Goal: Task Accomplishment & Management: Manage account settings

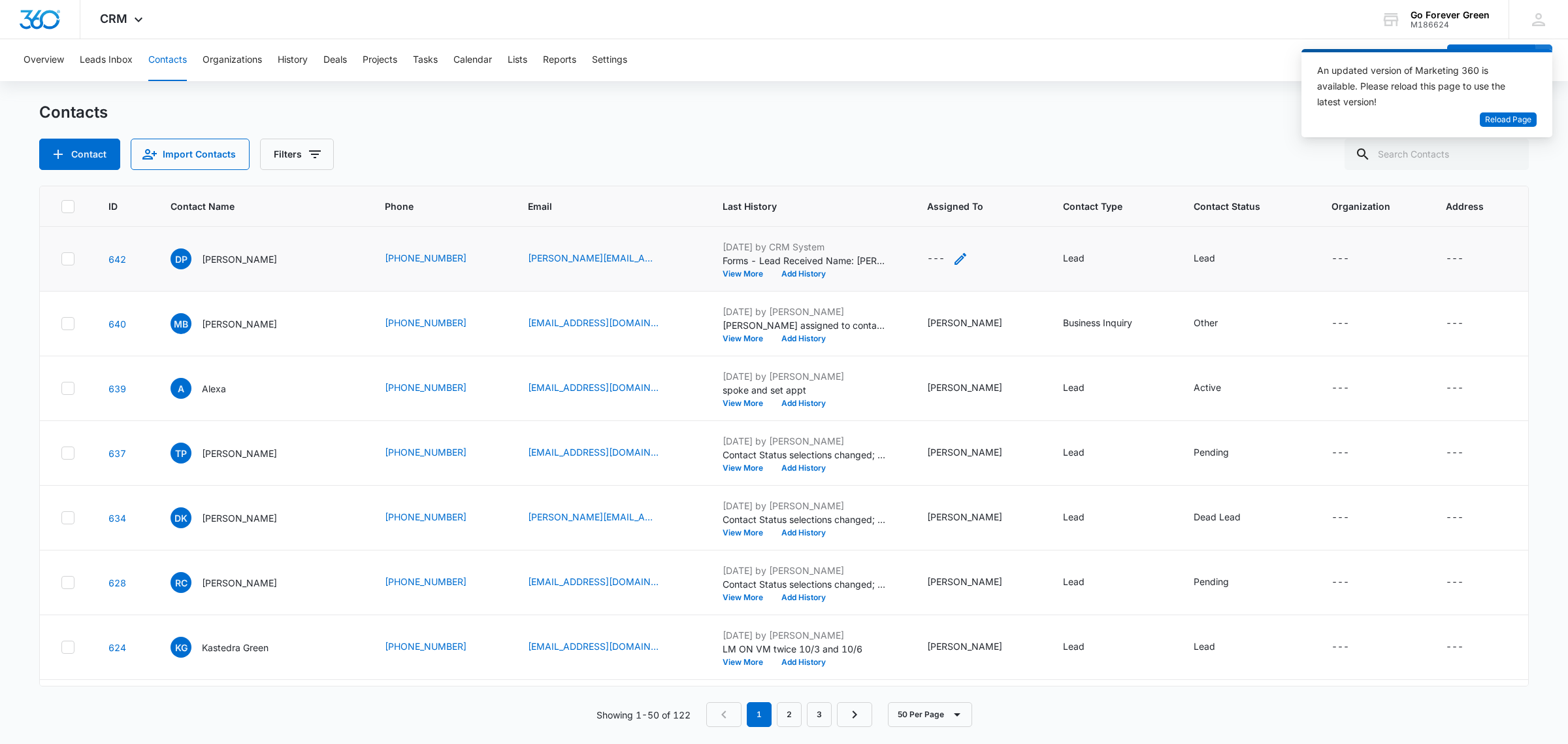
click at [955, 256] on div "---" at bounding box center [947, 259] width 41 height 16
click at [950, 165] on div "Assigned To" at bounding box center [939, 175] width 82 height 29
click at [926, 250] on p "[PERSON_NAME]" at bounding box center [950, 245] width 75 height 13
click at [947, 249] on p "[PERSON_NAME]" at bounding box center [950, 245] width 75 height 13
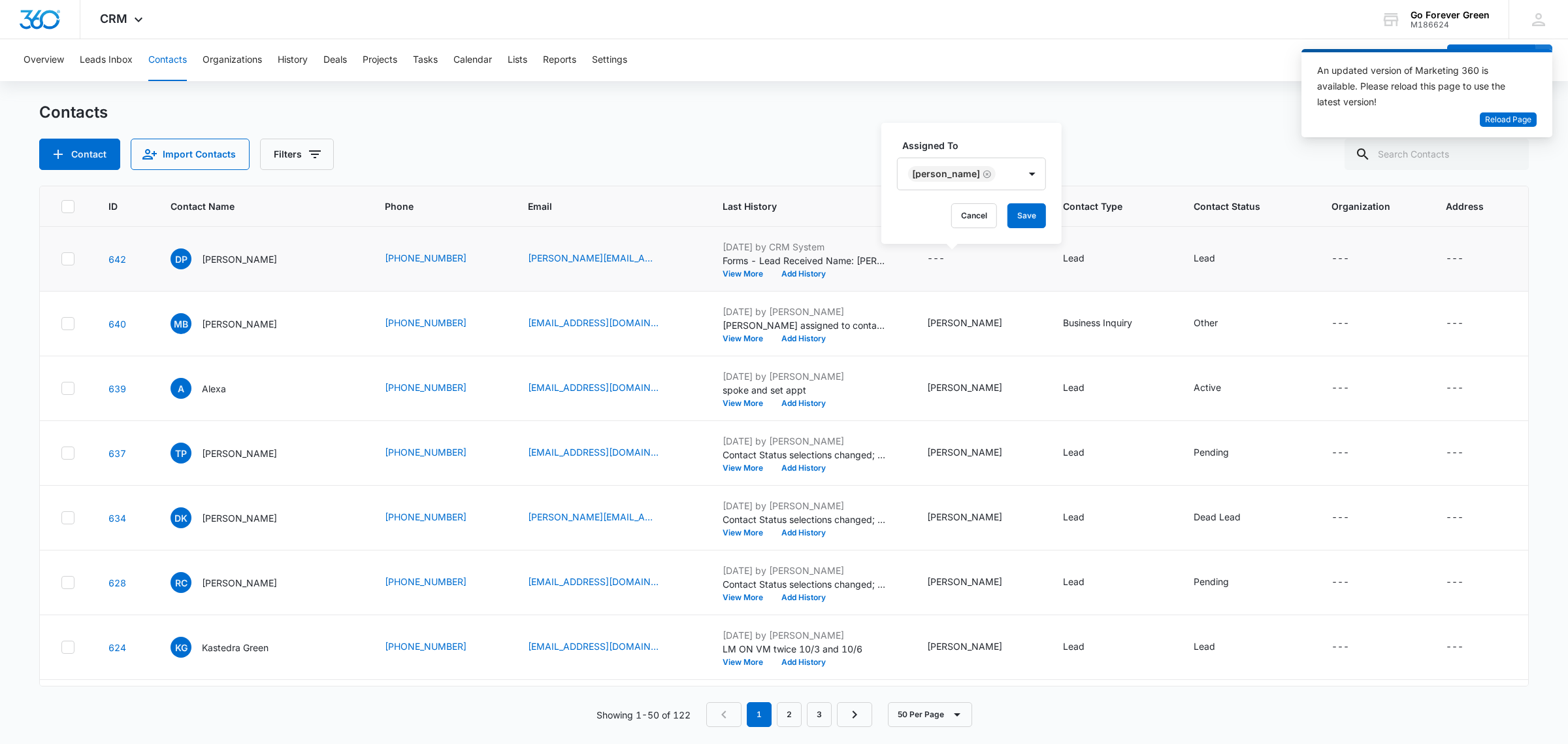
click at [1011, 142] on label "Assigned To" at bounding box center [976, 145] width 149 height 13
click at [1011, 208] on button "Save" at bounding box center [1026, 215] width 38 height 25
click at [1092, 257] on icon "Contact Type - Lead - Select to Edit Field" at bounding box center [1100, 259] width 16 height 16
click at [1083, 175] on div "Lead" at bounding box center [1056, 174] width 73 height 32
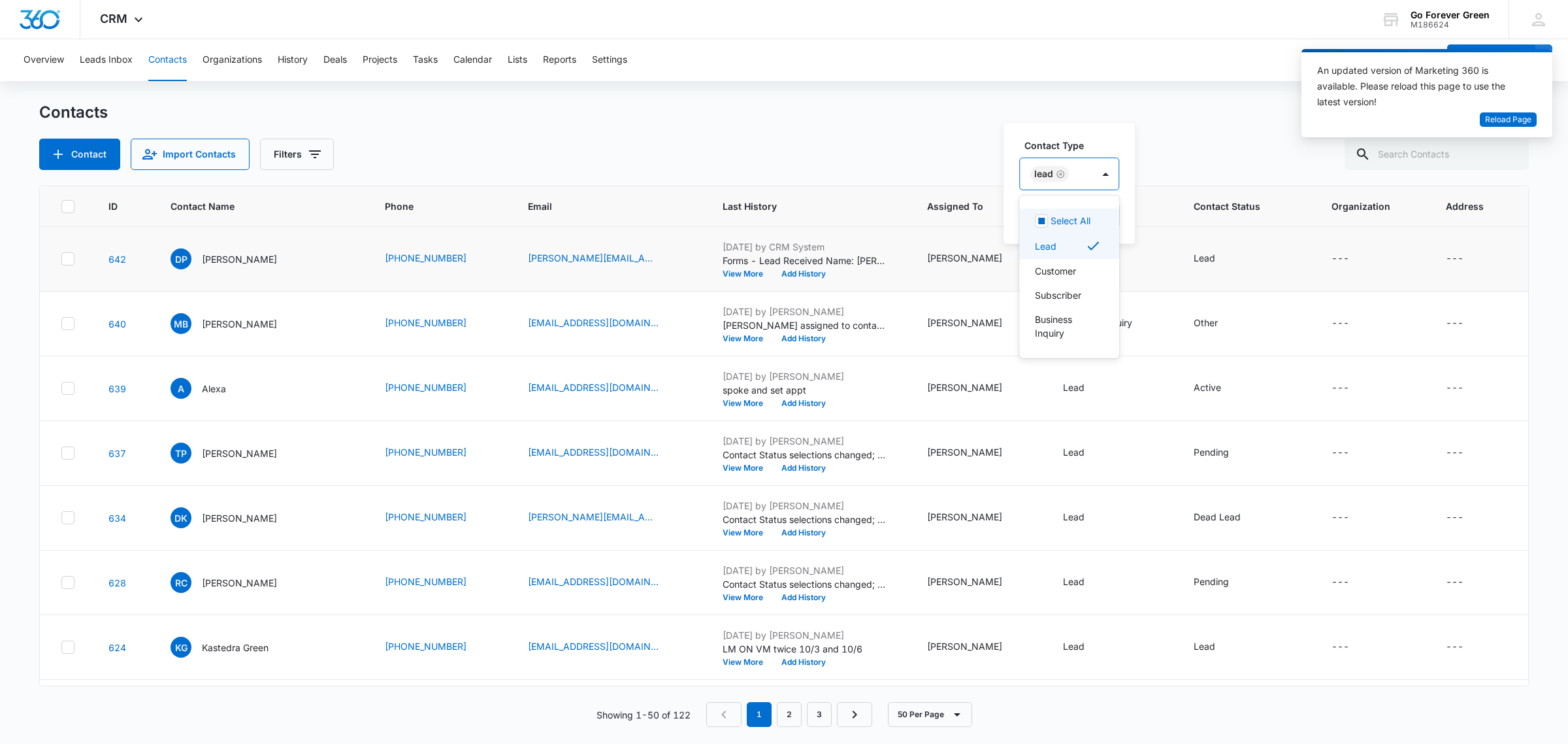
click at [1116, 142] on label "Contact Type" at bounding box center [1075, 145] width 100 height 13
click at [1223, 259] on icon "Contact Status - Lead - Select to Edit Field" at bounding box center [1231, 259] width 16 height 16
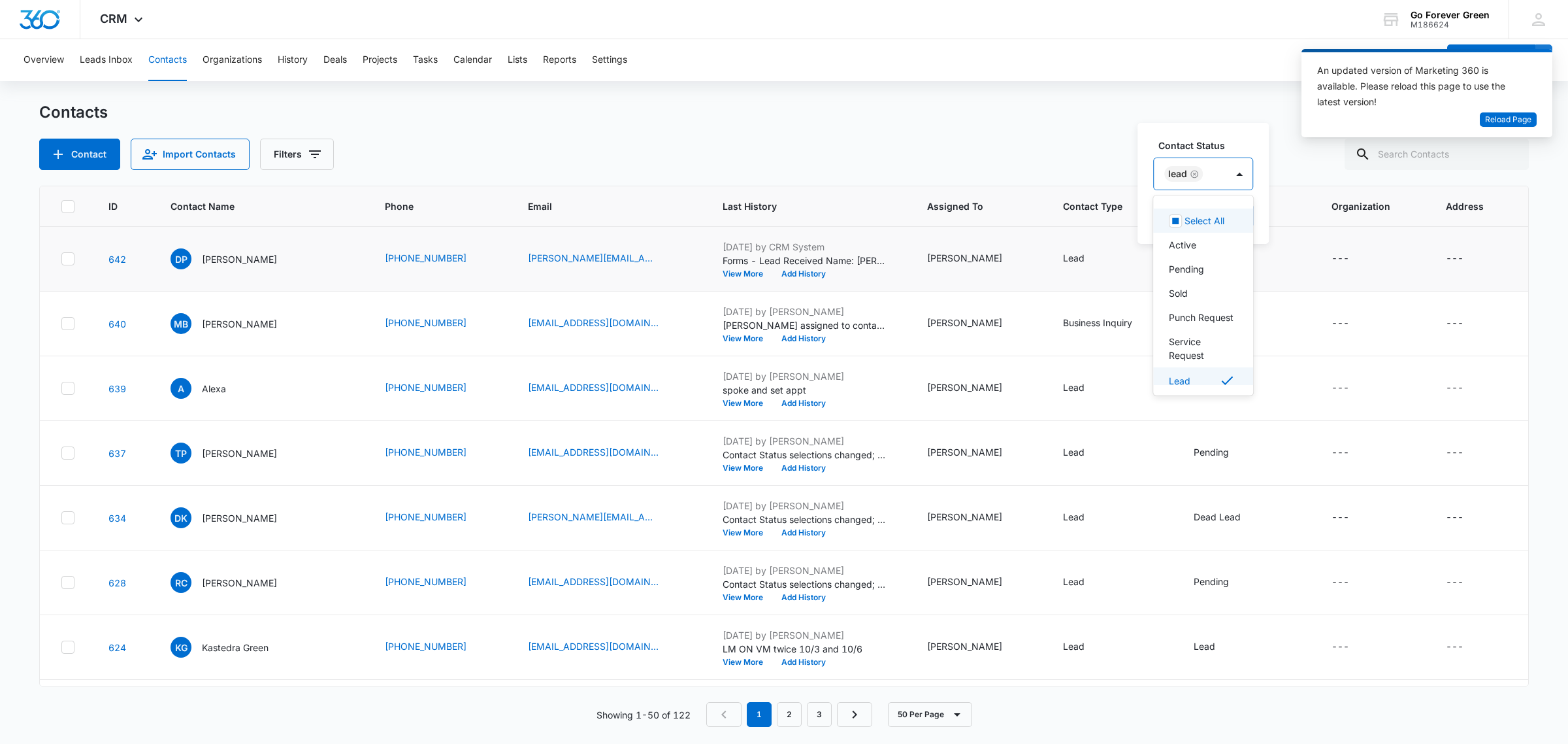
click at [1213, 171] on div "Lead" at bounding box center [1190, 174] width 73 height 32
click at [1187, 281] on p "Service Request" at bounding box center [1202, 266] width 66 height 28
click at [1288, 174] on icon "Remove Lead" at bounding box center [1286, 175] width 9 height 10
click at [1265, 131] on div "Contact Status option Lead, deselected. 11 results available. Use Up and Down t…" at bounding box center [1228, 183] width 182 height 121
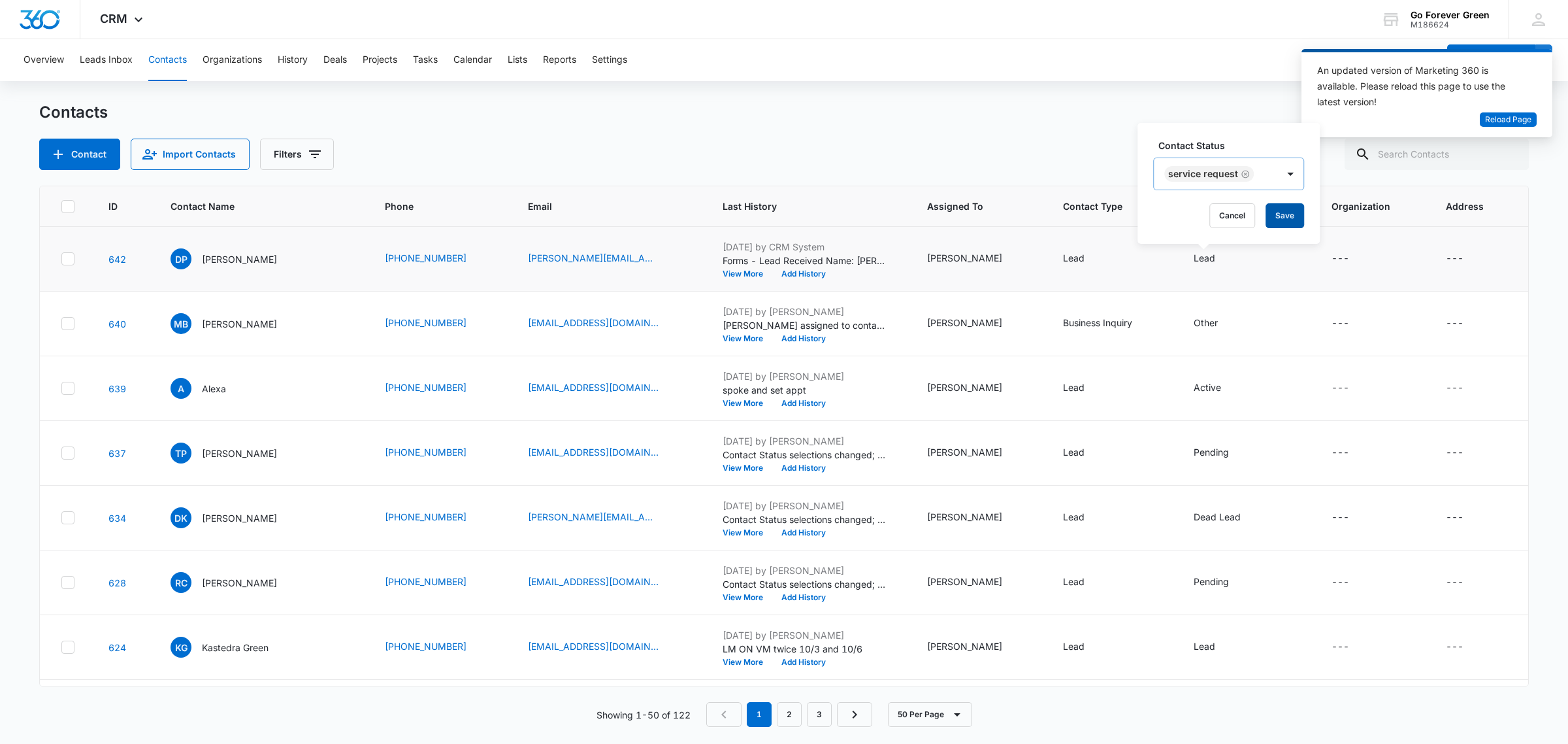
click at [1274, 215] on button "Save" at bounding box center [1284, 215] width 38 height 25
click at [722, 148] on div "Contact Import Contacts Filters" at bounding box center [784, 154] width 1490 height 32
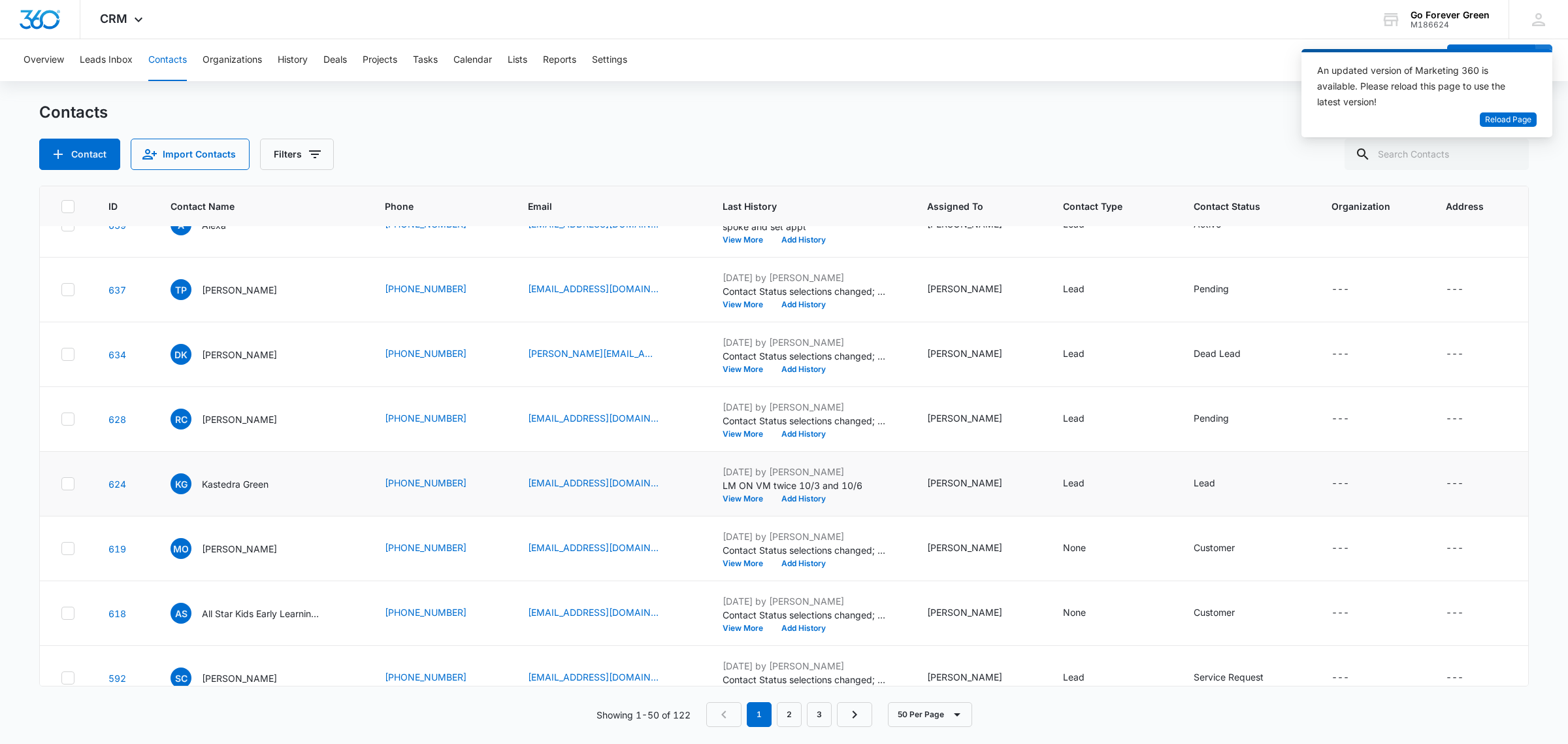
scroll to position [0, 0]
